Goal: Task Accomplishment & Management: Manage account settings

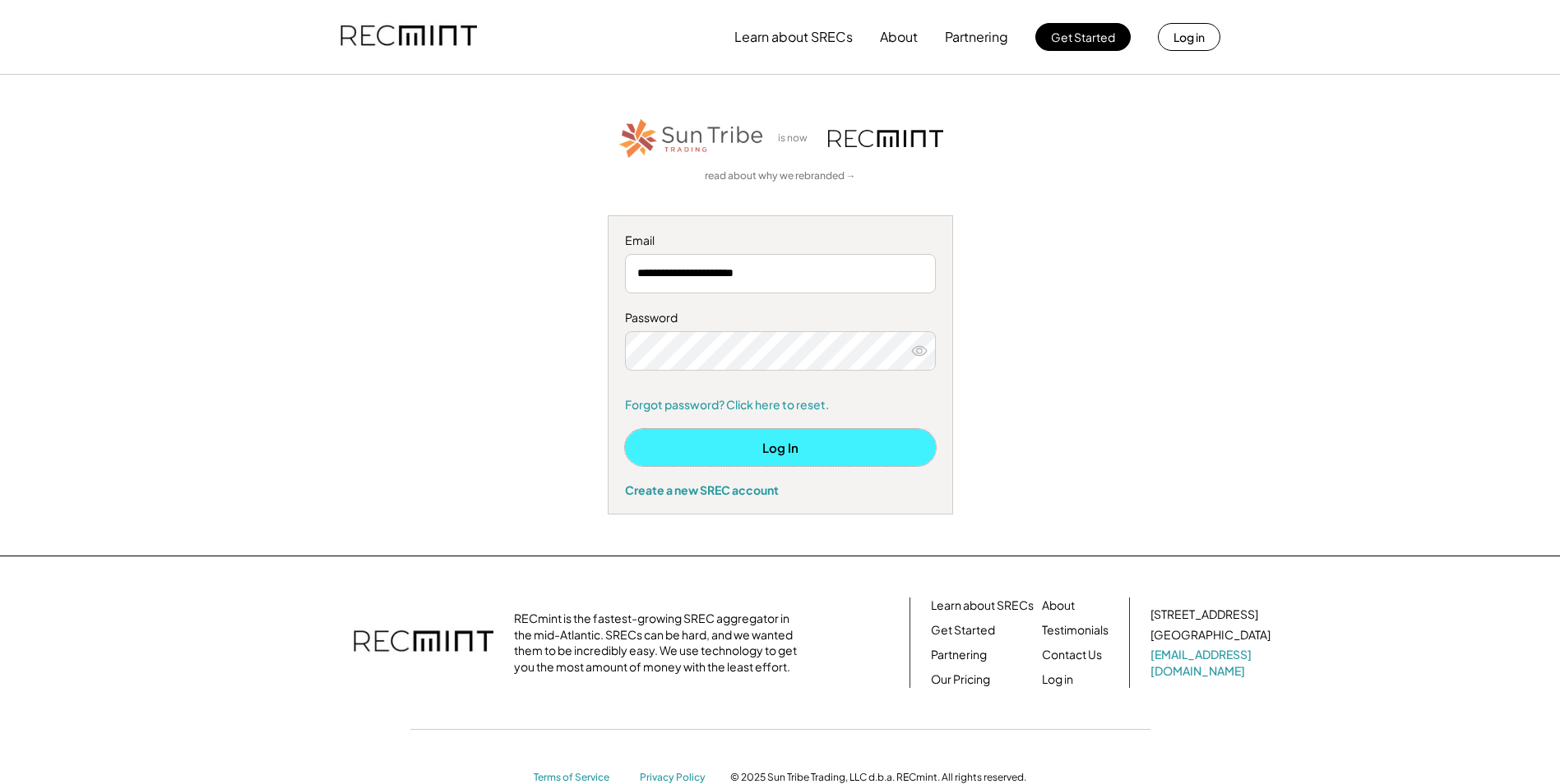
click at [711, 439] on button "Log In" at bounding box center [780, 447] width 311 height 37
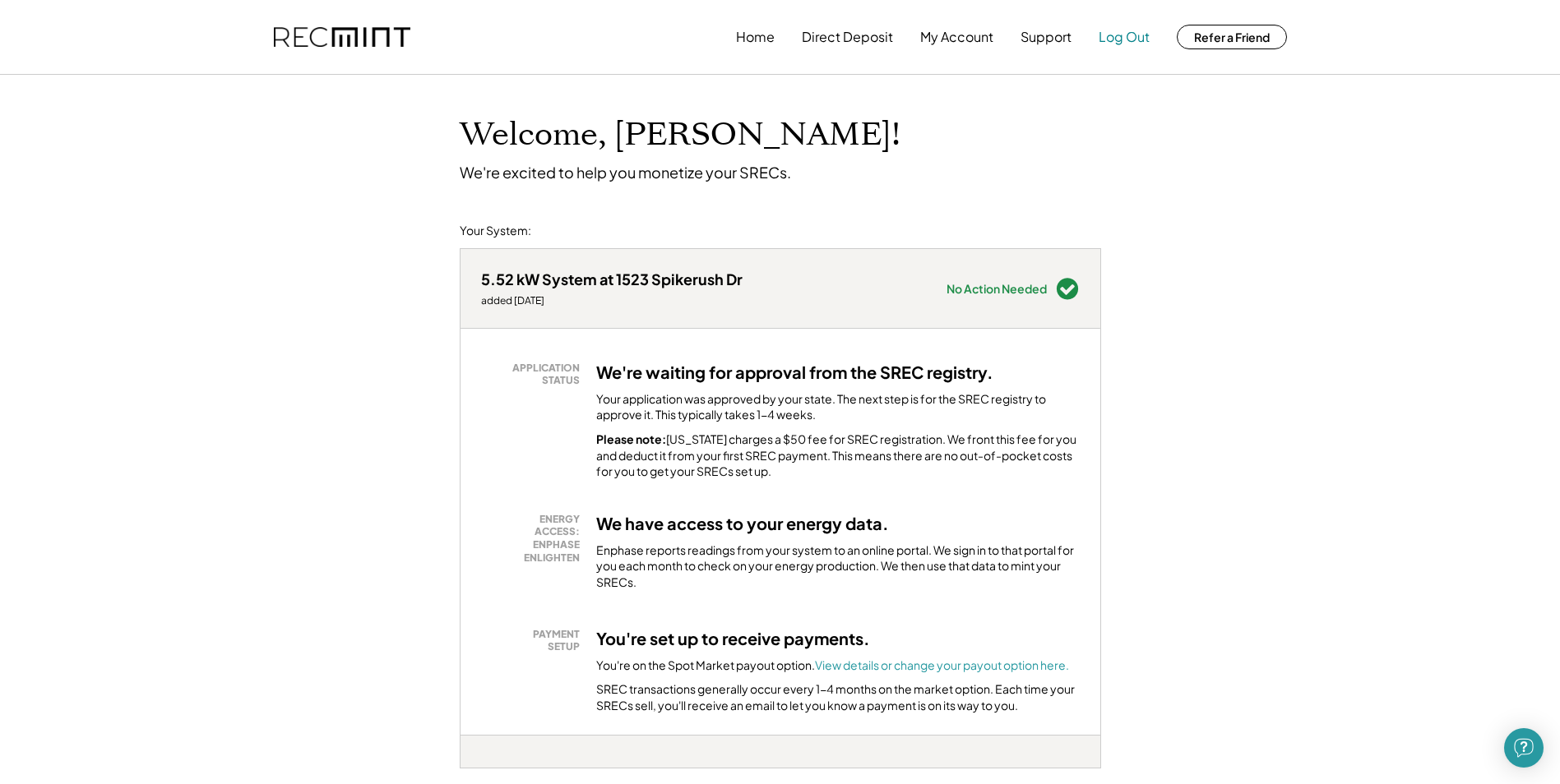
click at [1115, 41] on button "Log Out" at bounding box center [1124, 37] width 51 height 33
